Goal: Information Seeking & Learning: Find specific fact

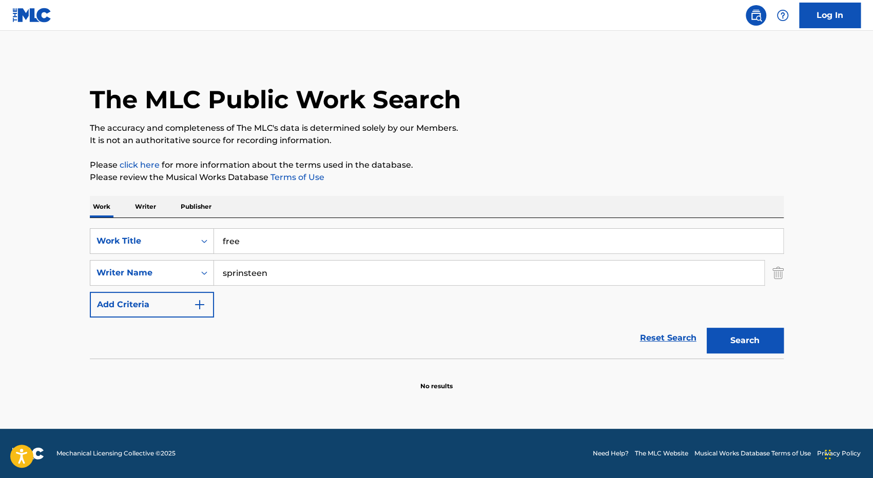
click at [741, 342] on button "Search" at bounding box center [744, 341] width 77 height 26
click at [242, 272] on input "sprinsteen" at bounding box center [489, 273] width 550 height 25
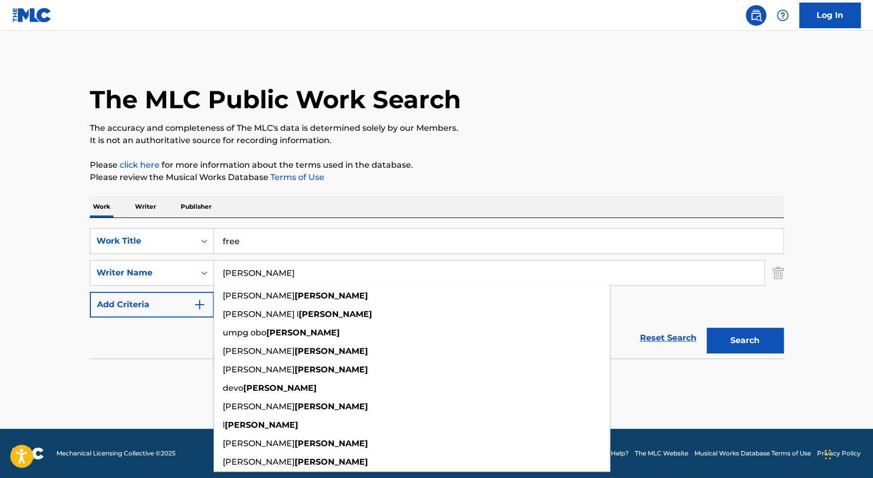
type input "[PERSON_NAME]"
click at [407, 180] on p "Please review the Musical Works Database Terms of Use" at bounding box center [437, 177] width 694 height 12
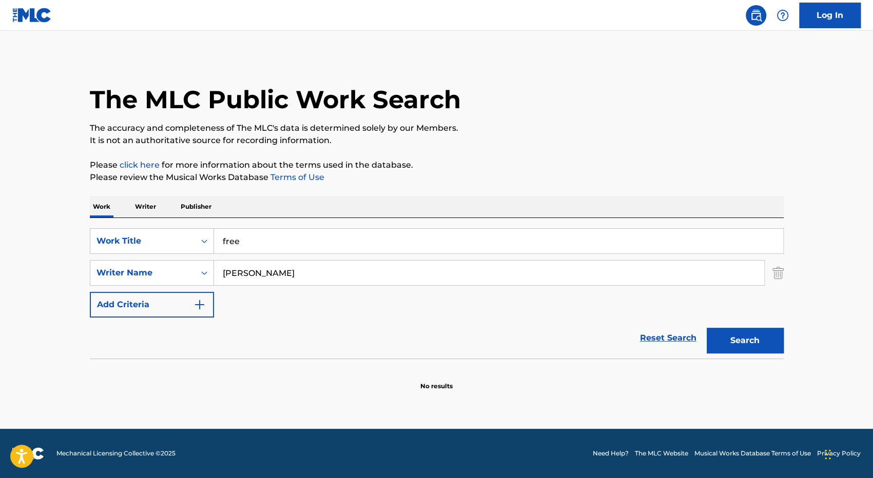
click at [728, 338] on button "Search" at bounding box center [744, 341] width 77 height 26
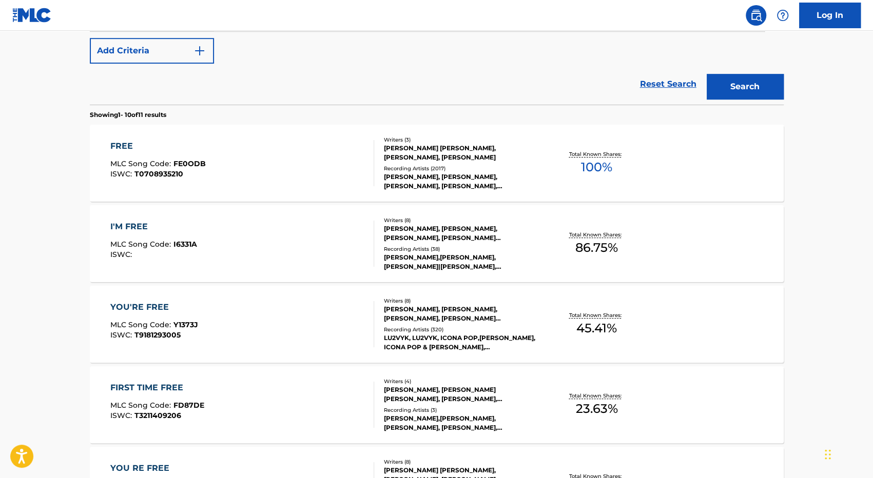
scroll to position [263, 0]
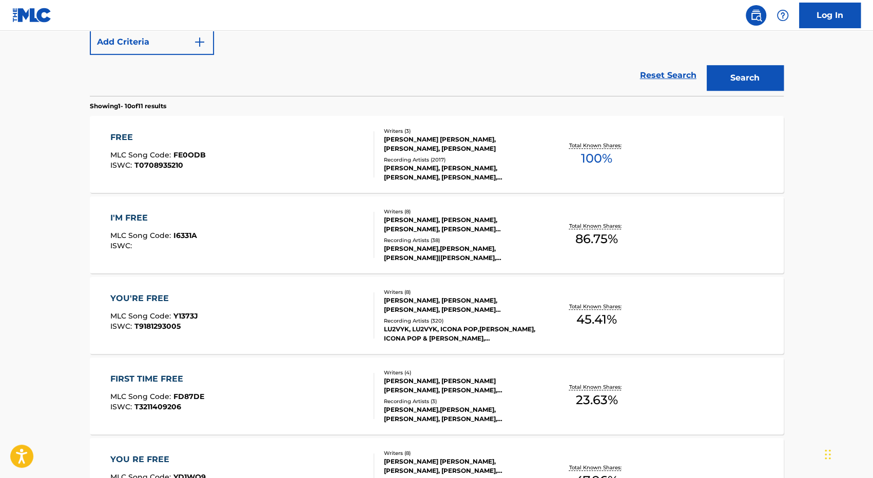
click at [126, 134] on div "FREE" at bounding box center [157, 137] width 95 height 12
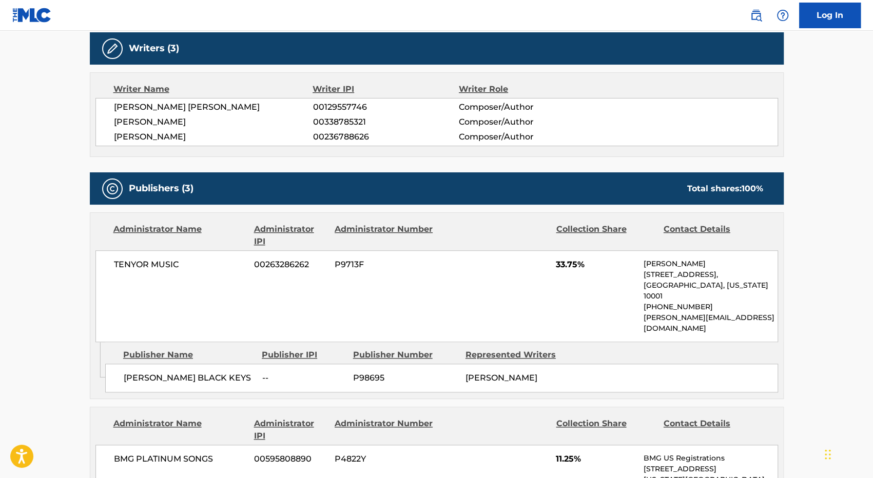
scroll to position [497, 0]
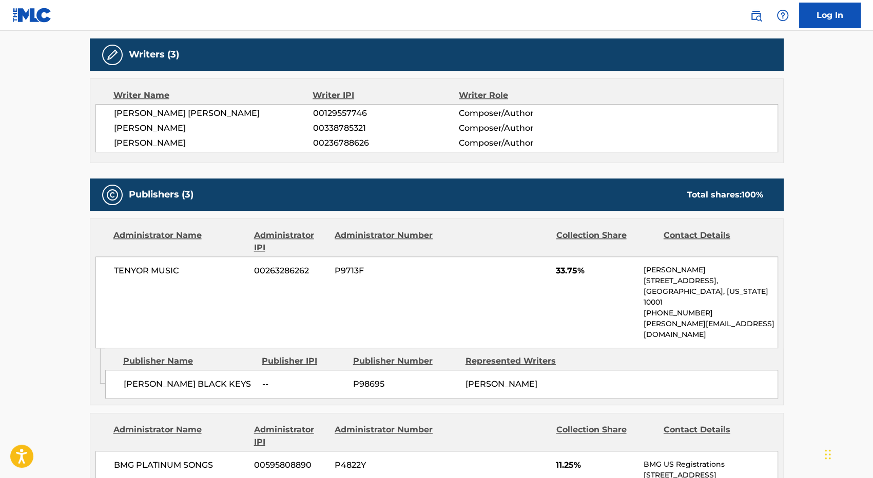
click at [372, 378] on span "P98695" at bounding box center [405, 384] width 105 height 12
copy span "P98695"
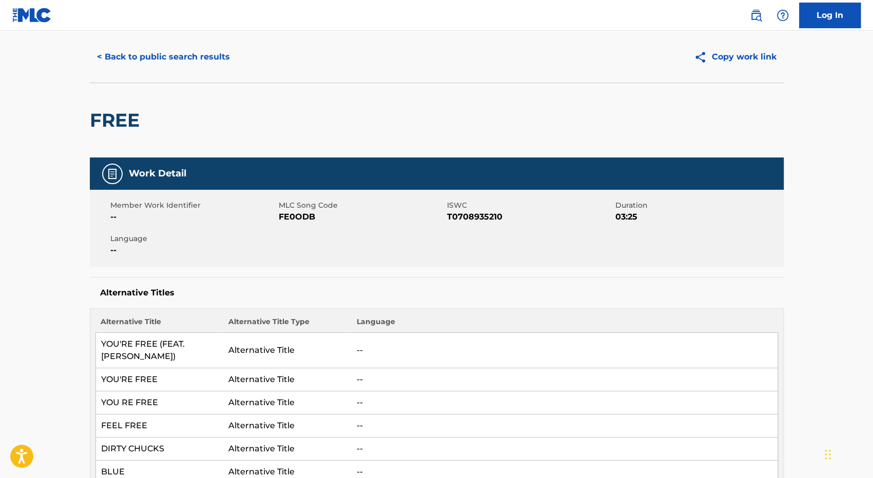
scroll to position [0, 0]
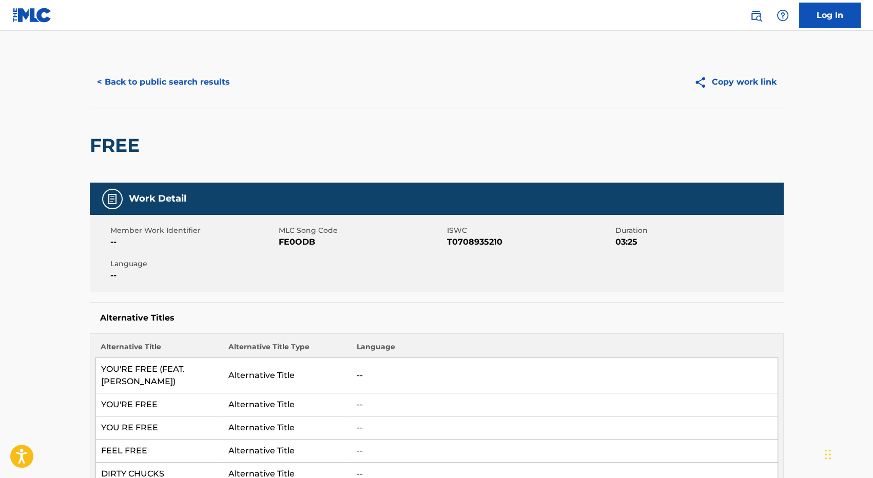
click at [182, 81] on button "< Back to public search results" at bounding box center [163, 82] width 147 height 26
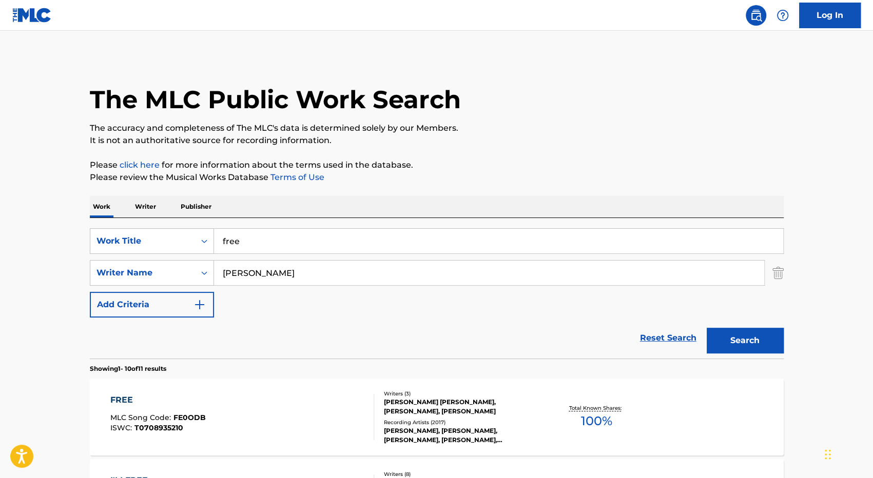
click at [201, 203] on p "Publisher" at bounding box center [196, 207] width 37 height 22
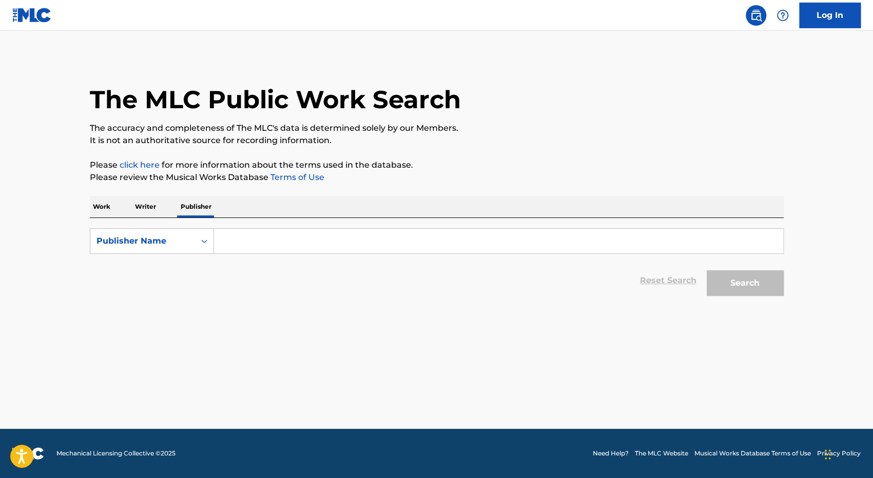
click at [232, 240] on input "Search Form" at bounding box center [498, 241] width 569 height 25
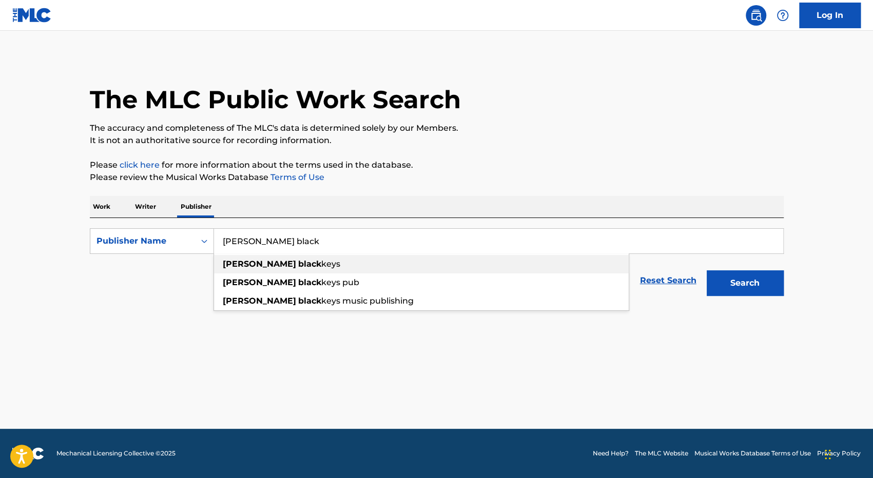
click at [296, 263] on span "Search Form" at bounding box center [297, 264] width 2 height 10
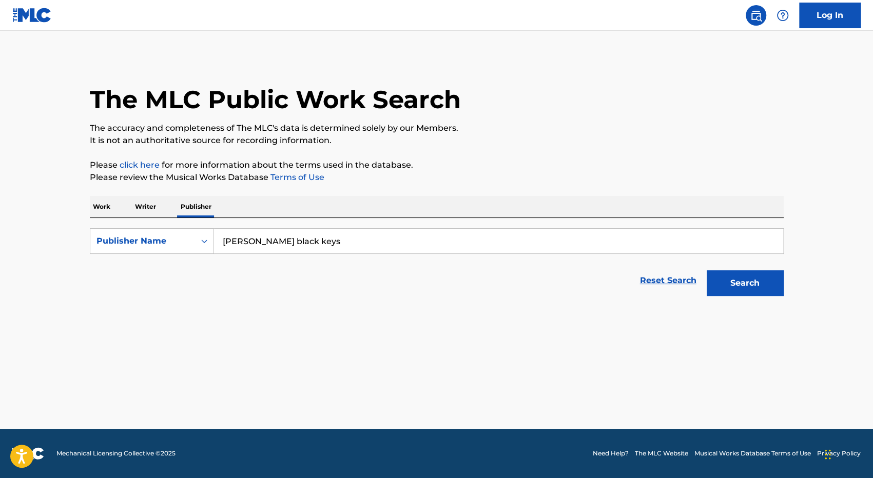
click at [303, 242] on input "[PERSON_NAME] black keys" at bounding box center [498, 241] width 569 height 25
click at [728, 280] on button "Search" at bounding box center [744, 283] width 77 height 26
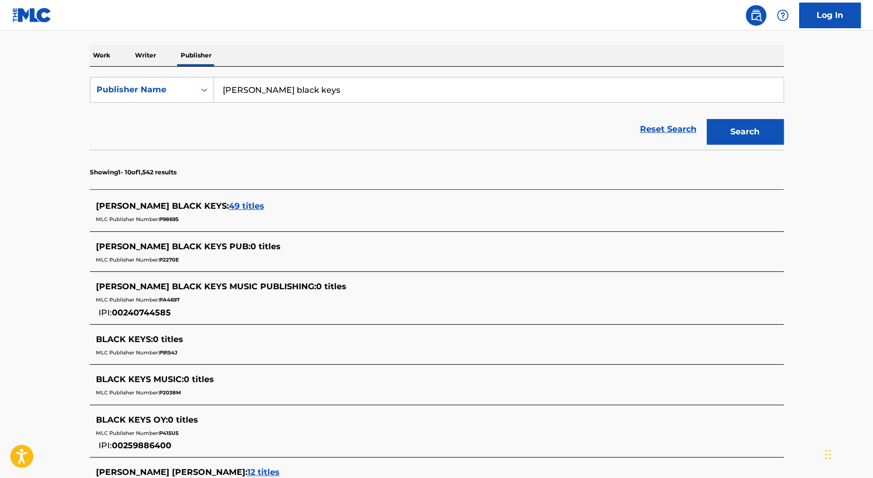
scroll to position [145, 0]
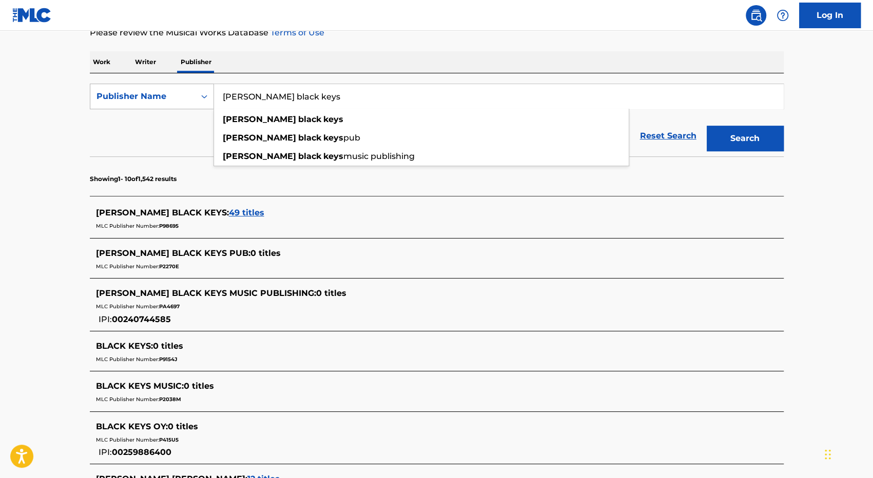
drag, startPoint x: 311, startPoint y: 96, endPoint x: 175, endPoint y: 103, distance: 136.1
click at [175, 103] on div "SearchWithCriteriab250889b-4e67-4e75-977c-5aef65fb6a5e Publisher Name [PERSON_N…" at bounding box center [437, 97] width 694 height 26
paste input "One Boy Music"
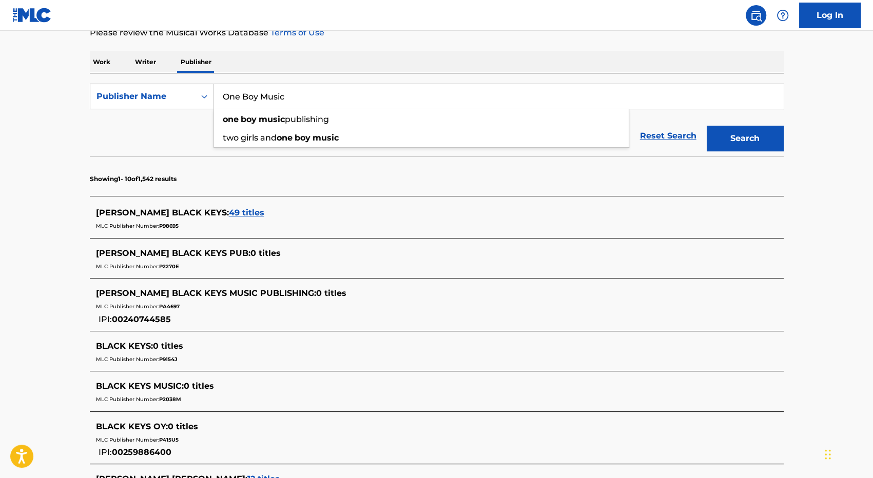
type input "One Boy Music"
click at [740, 134] on button "Search" at bounding box center [744, 139] width 77 height 26
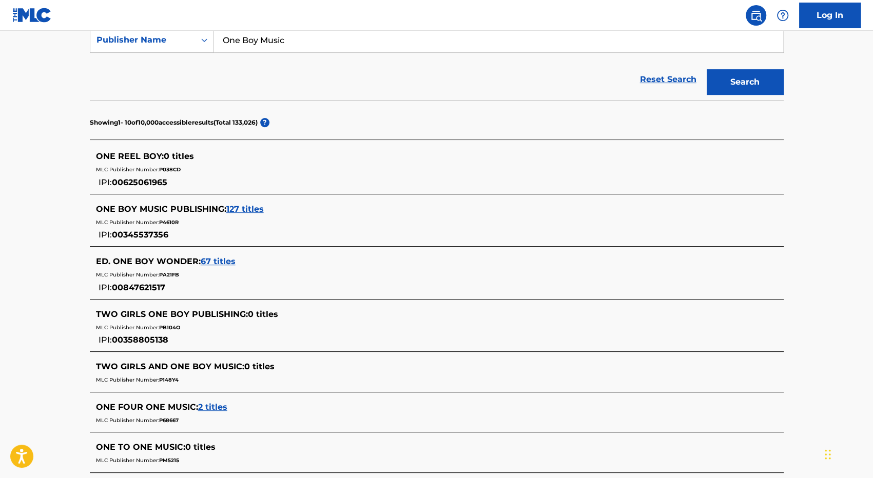
scroll to position [202, 0]
click at [240, 207] on span "127 titles" at bounding box center [244, 209] width 37 height 10
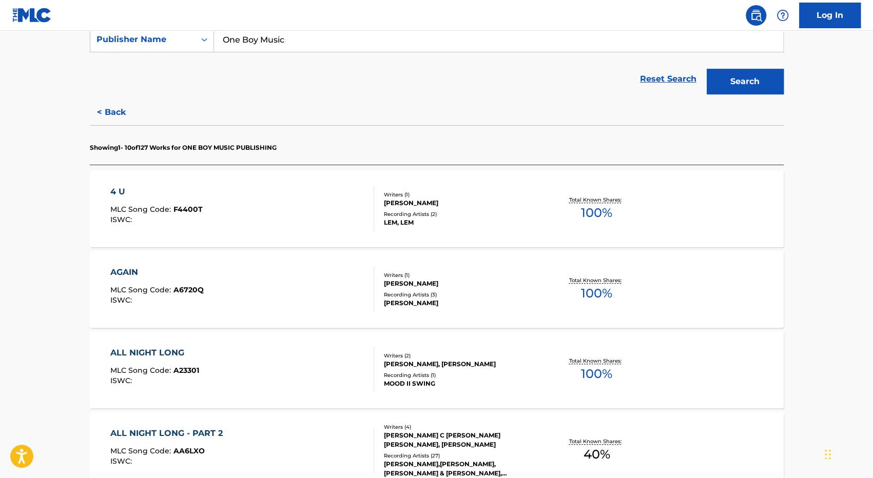
click at [507, 211] on div "Recording Artists ( 2 )" at bounding box center [461, 214] width 155 height 8
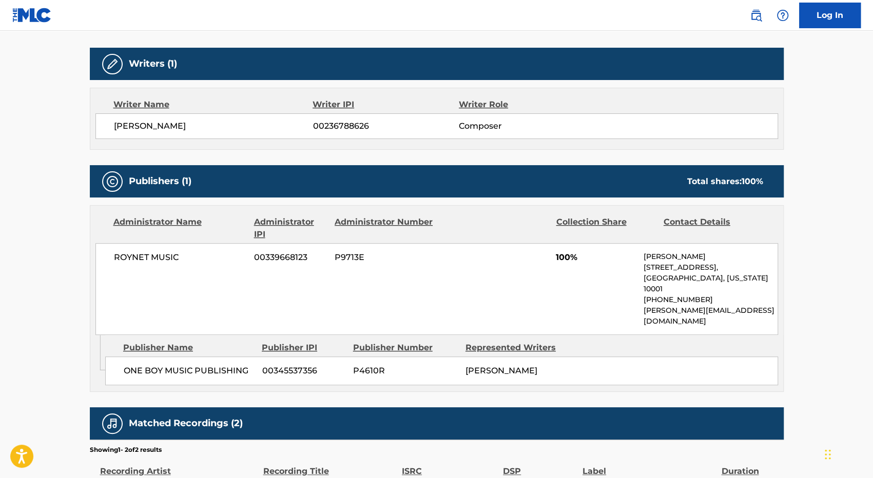
scroll to position [298, 0]
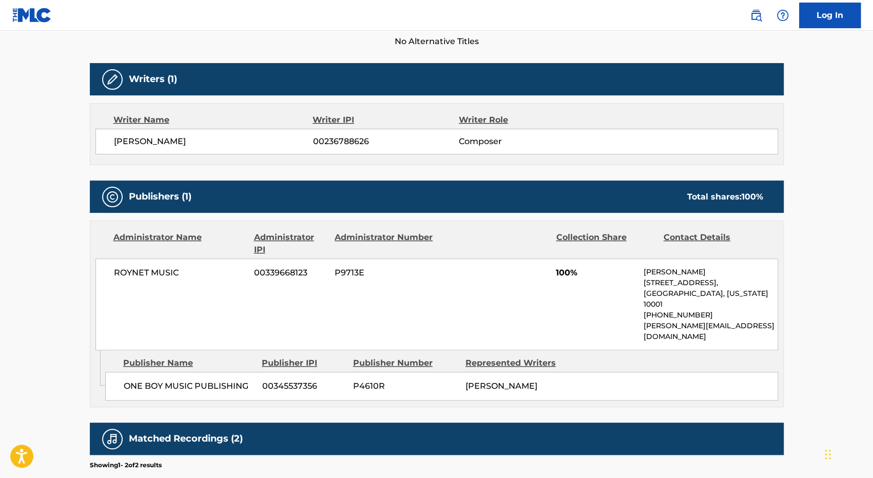
click at [363, 380] on span "P4610R" at bounding box center [405, 386] width 105 height 12
copy span "P4610R"
